Goal: Check status: Check status

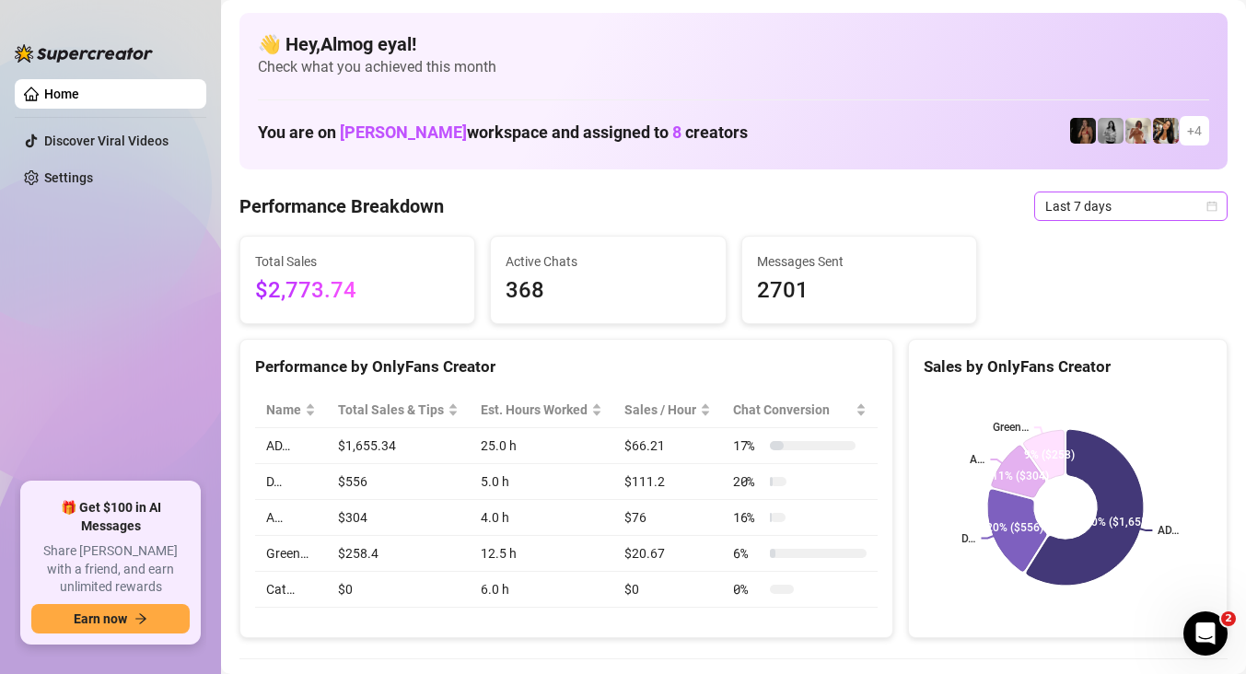
click at [1133, 207] on span "Last 7 days" at bounding box center [1130, 206] width 171 height 28
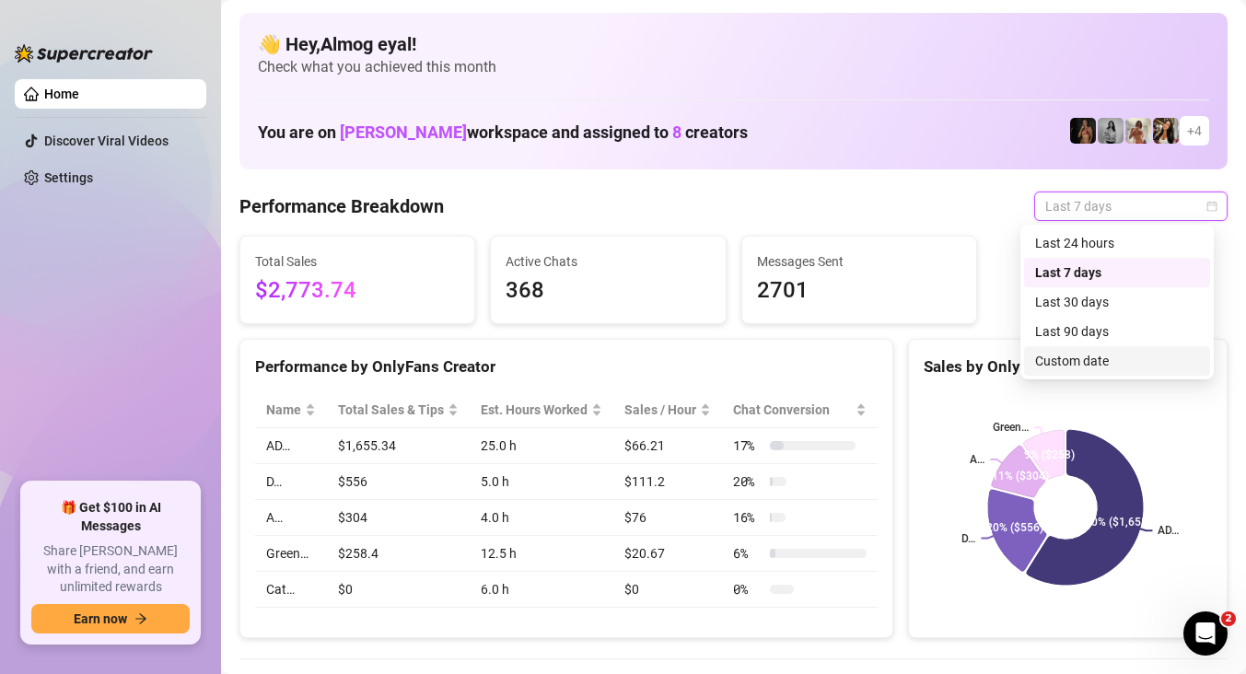
click at [1105, 363] on div "Custom date" at bounding box center [1117, 361] width 164 height 20
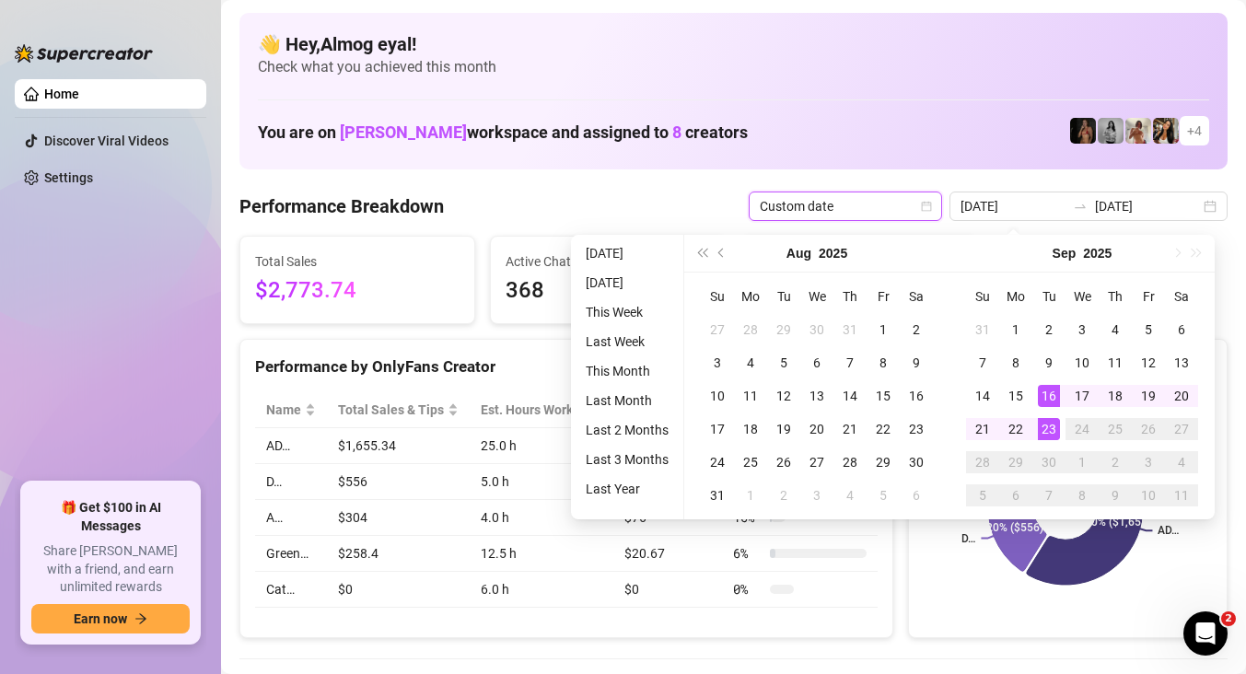
type input "[DATE]"
click at [1053, 428] on div "23" at bounding box center [1049, 429] width 22 height 22
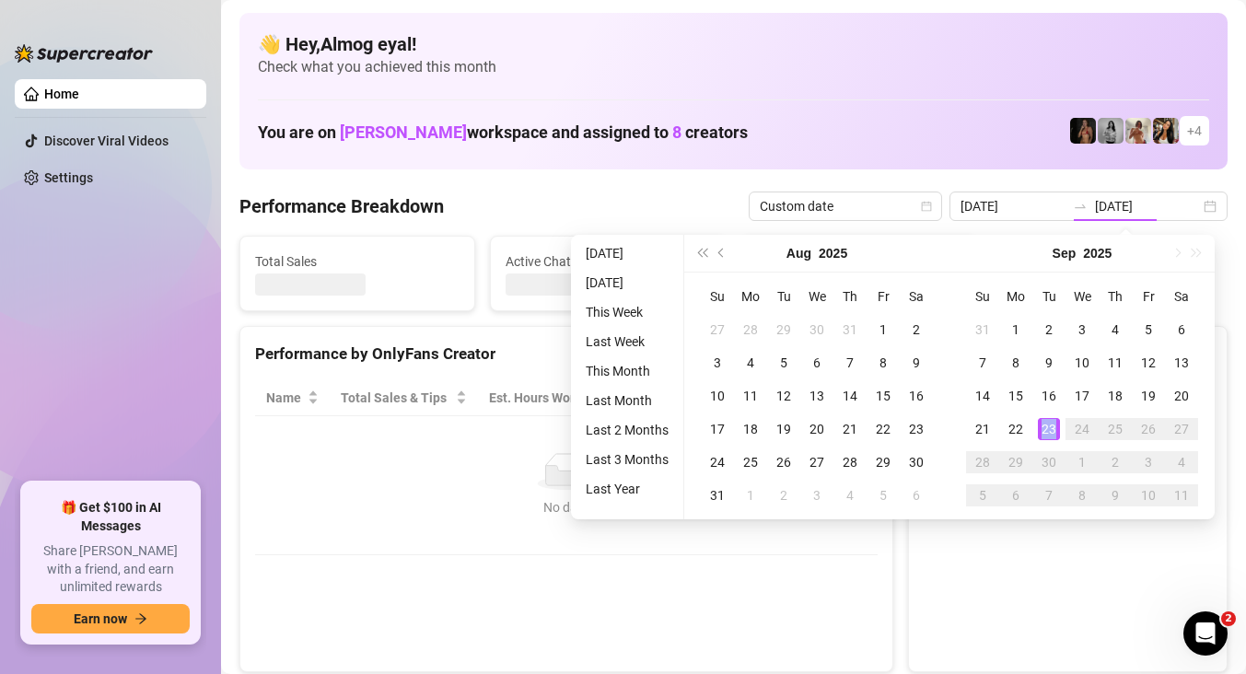
type input "[DATE]"
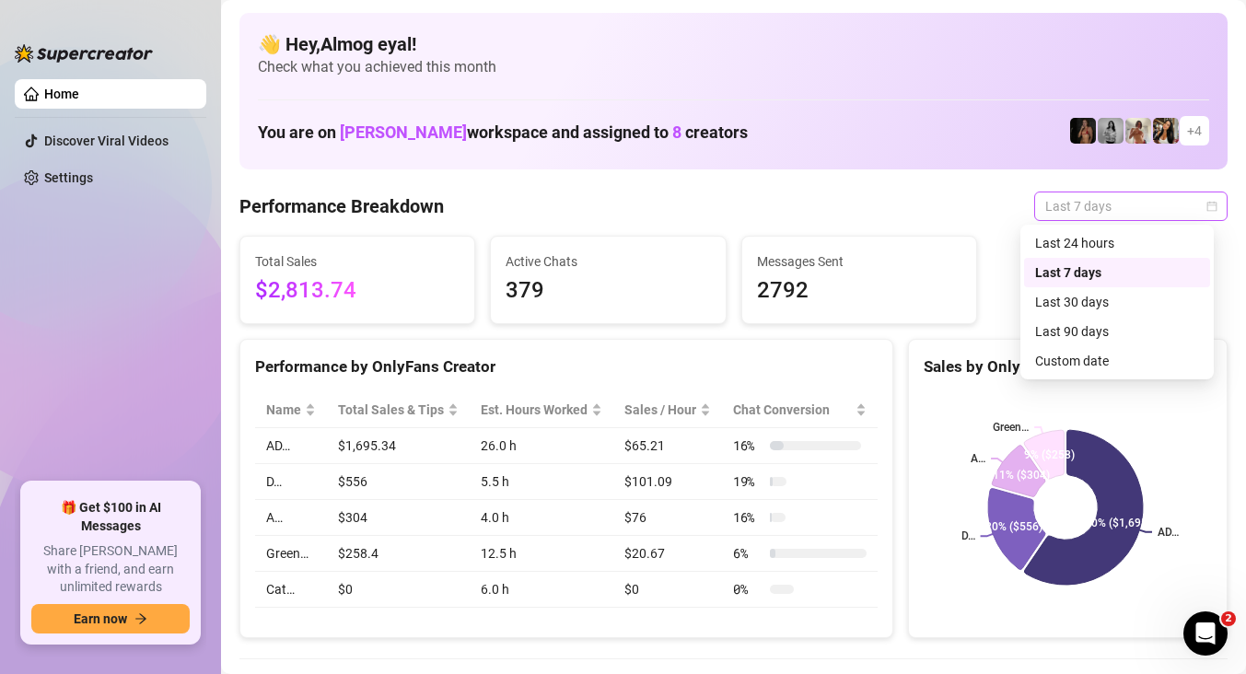
click at [1045, 207] on span "Last 7 days" at bounding box center [1130, 206] width 171 height 28
click at [1084, 371] on div "Custom date" at bounding box center [1117, 360] width 186 height 29
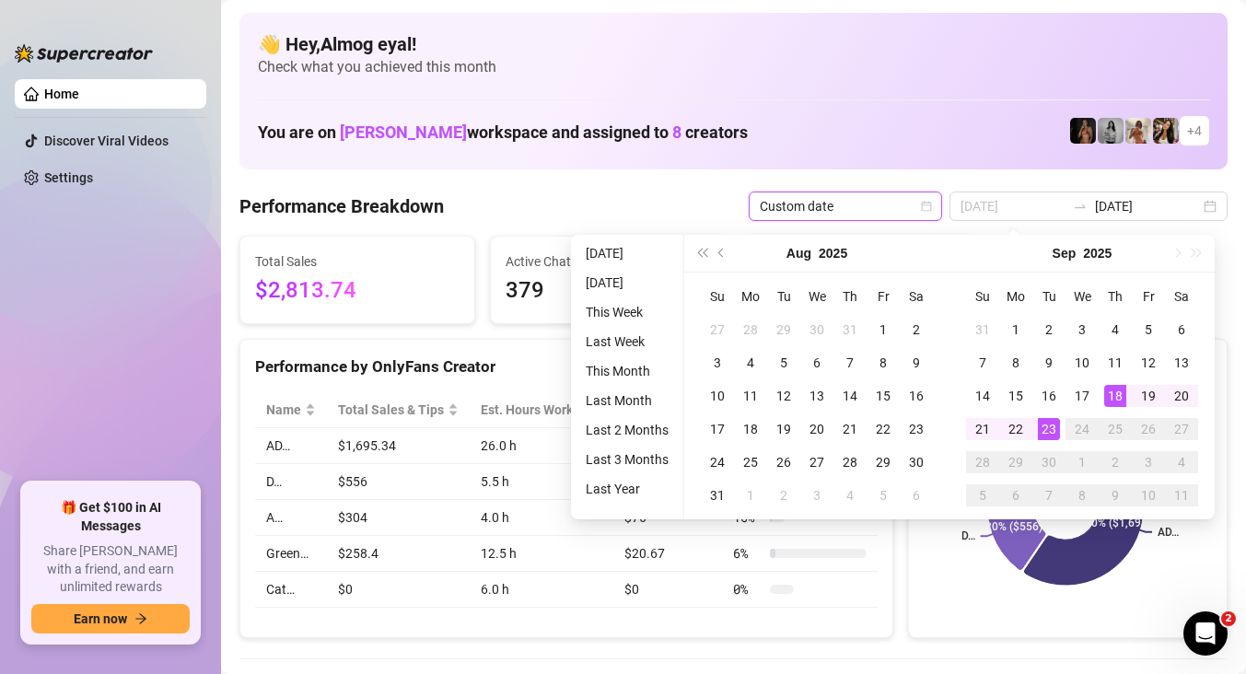
type input "[DATE]"
click at [1050, 429] on div "23" at bounding box center [1049, 429] width 22 height 22
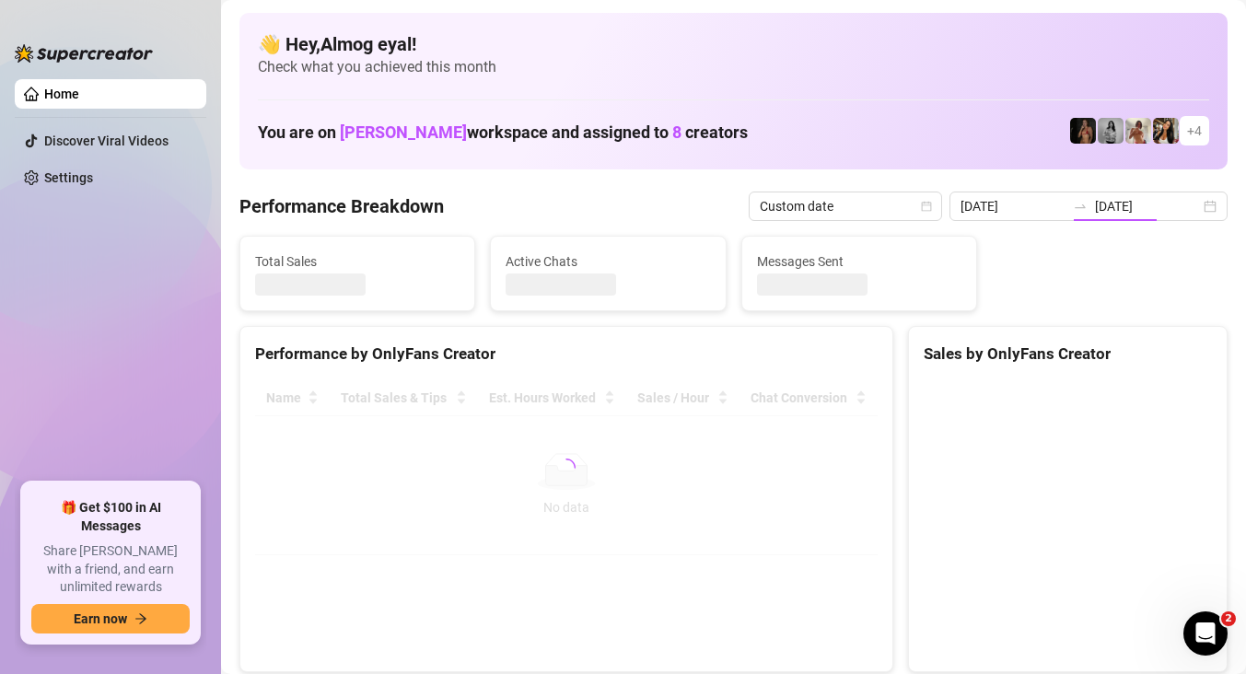
type input "[DATE]"
